Goal: Find specific page/section: Find specific page/section

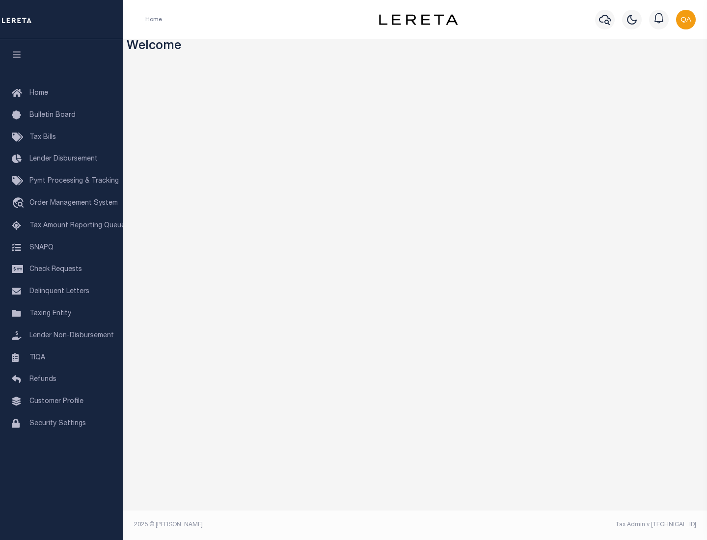
click at [61, 269] on span "Check Requests" at bounding box center [55, 269] width 53 height 7
select select "50"
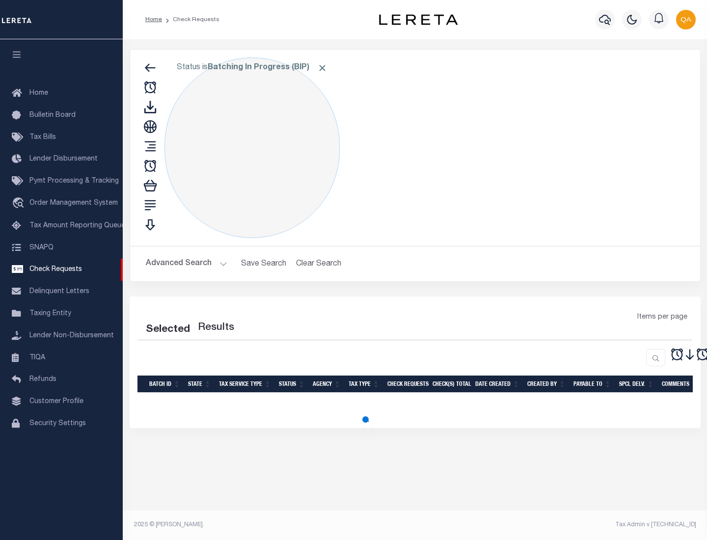
select select "50"
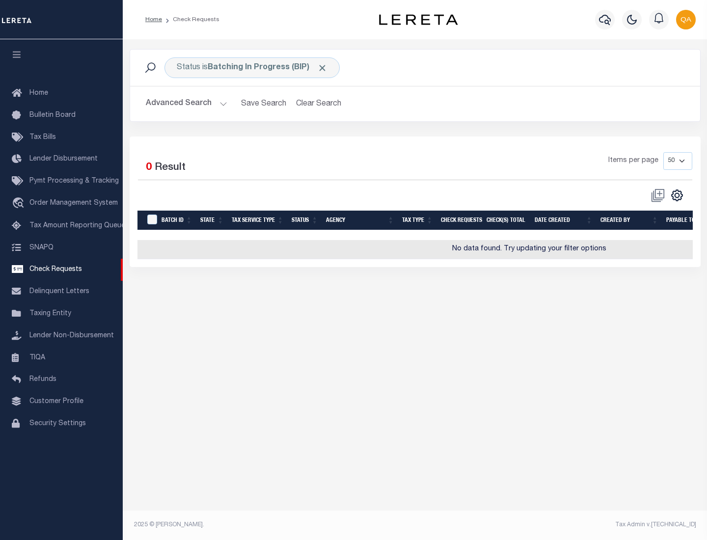
click at [322, 68] on span "Click to Remove" at bounding box center [322, 68] width 10 height 10
